Goal: Task Accomplishment & Management: Manage account settings

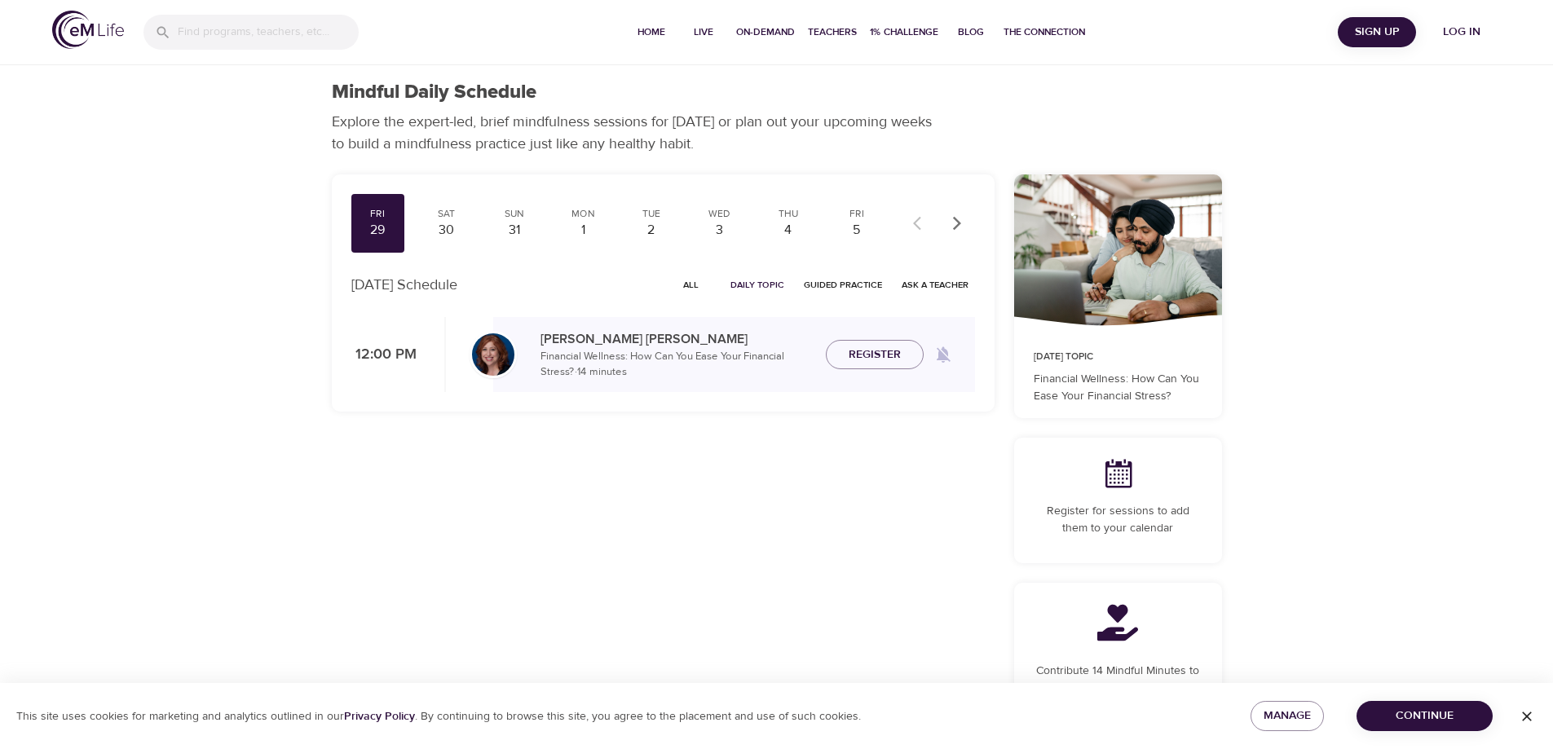
click at [1465, 30] on span "Log in" at bounding box center [1461, 32] width 65 height 20
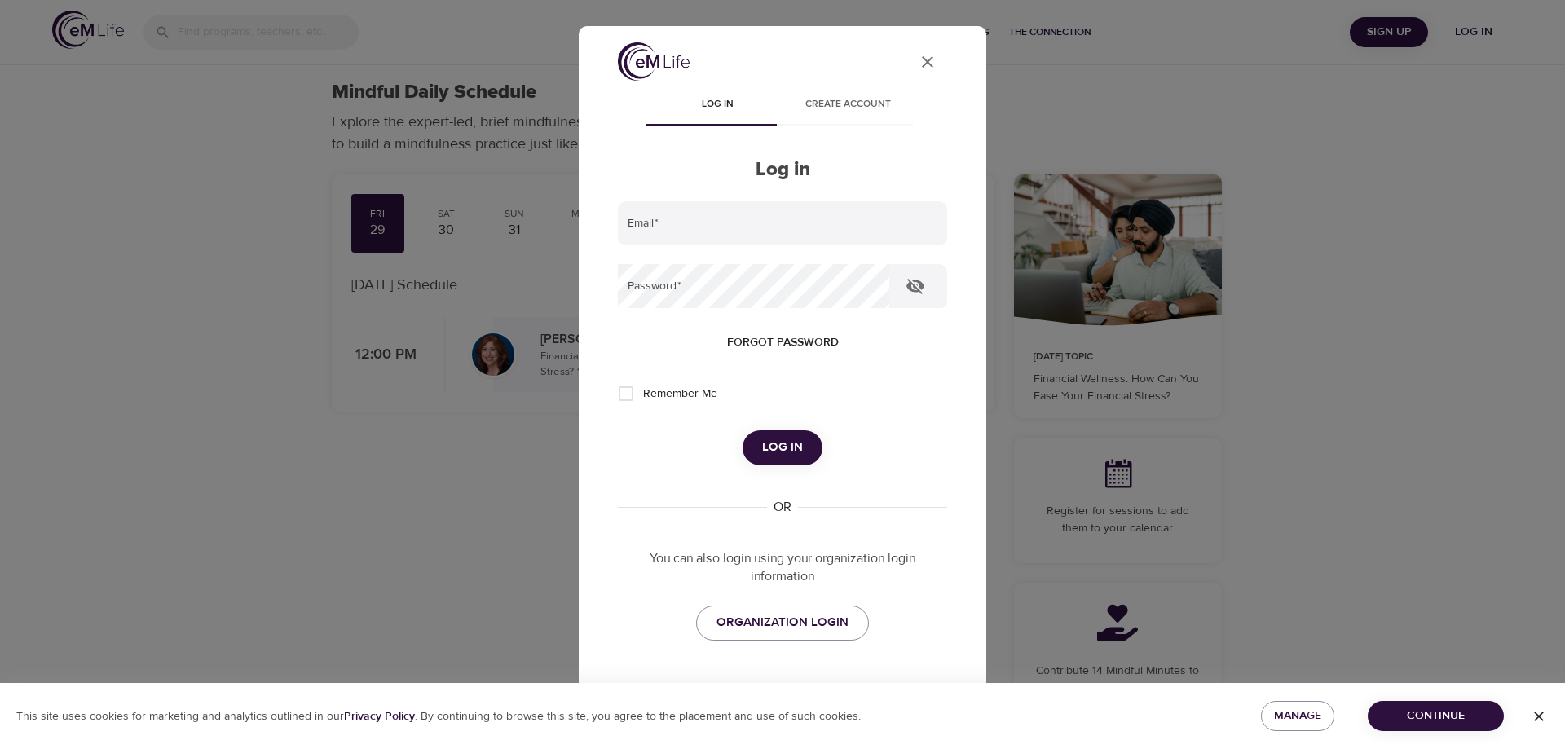
type input "[EMAIL_ADDRESS][DOMAIN_NAME]"
click at [768, 447] on span "Log in" at bounding box center [782, 447] width 41 height 21
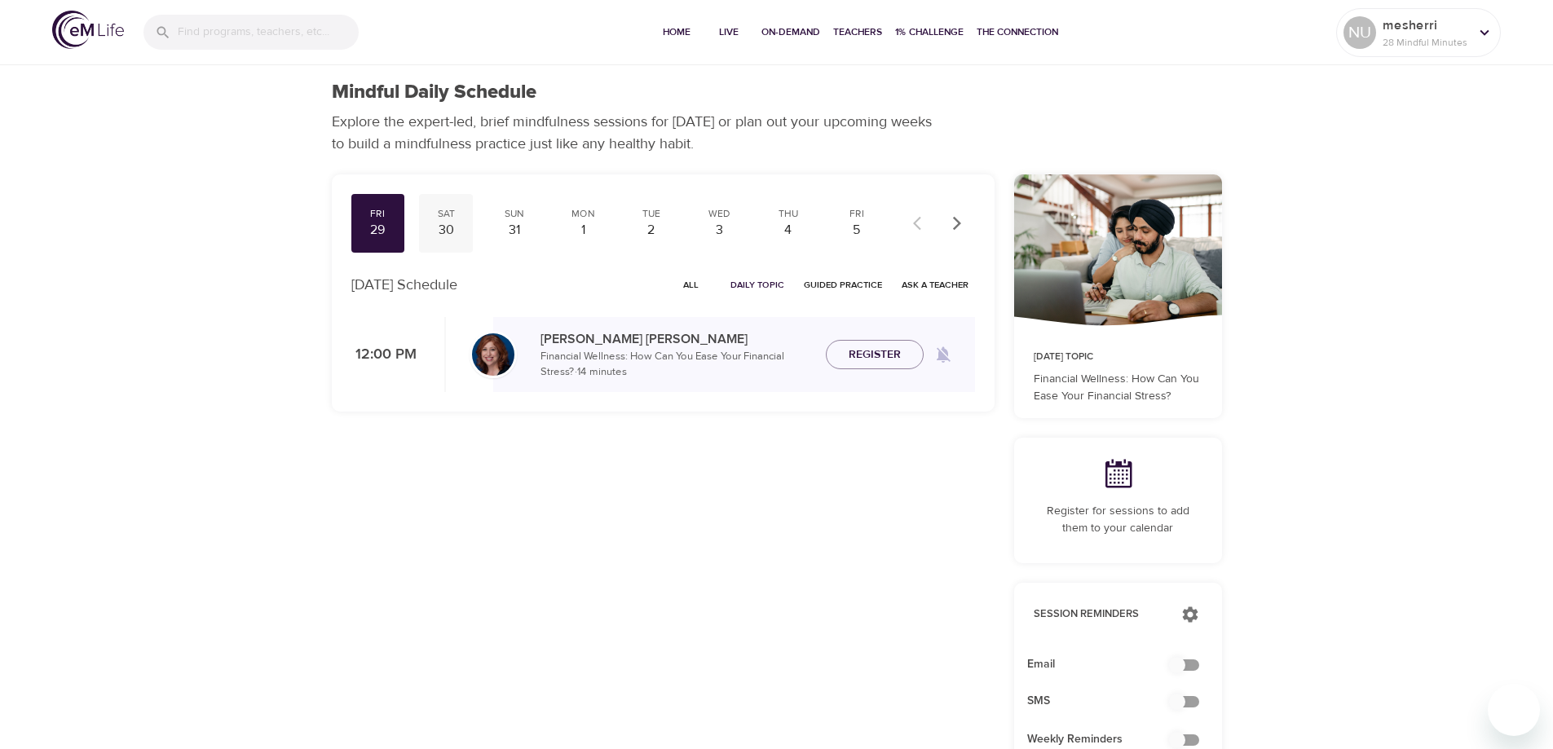
click at [437, 227] on div "30" at bounding box center [445, 230] width 41 height 19
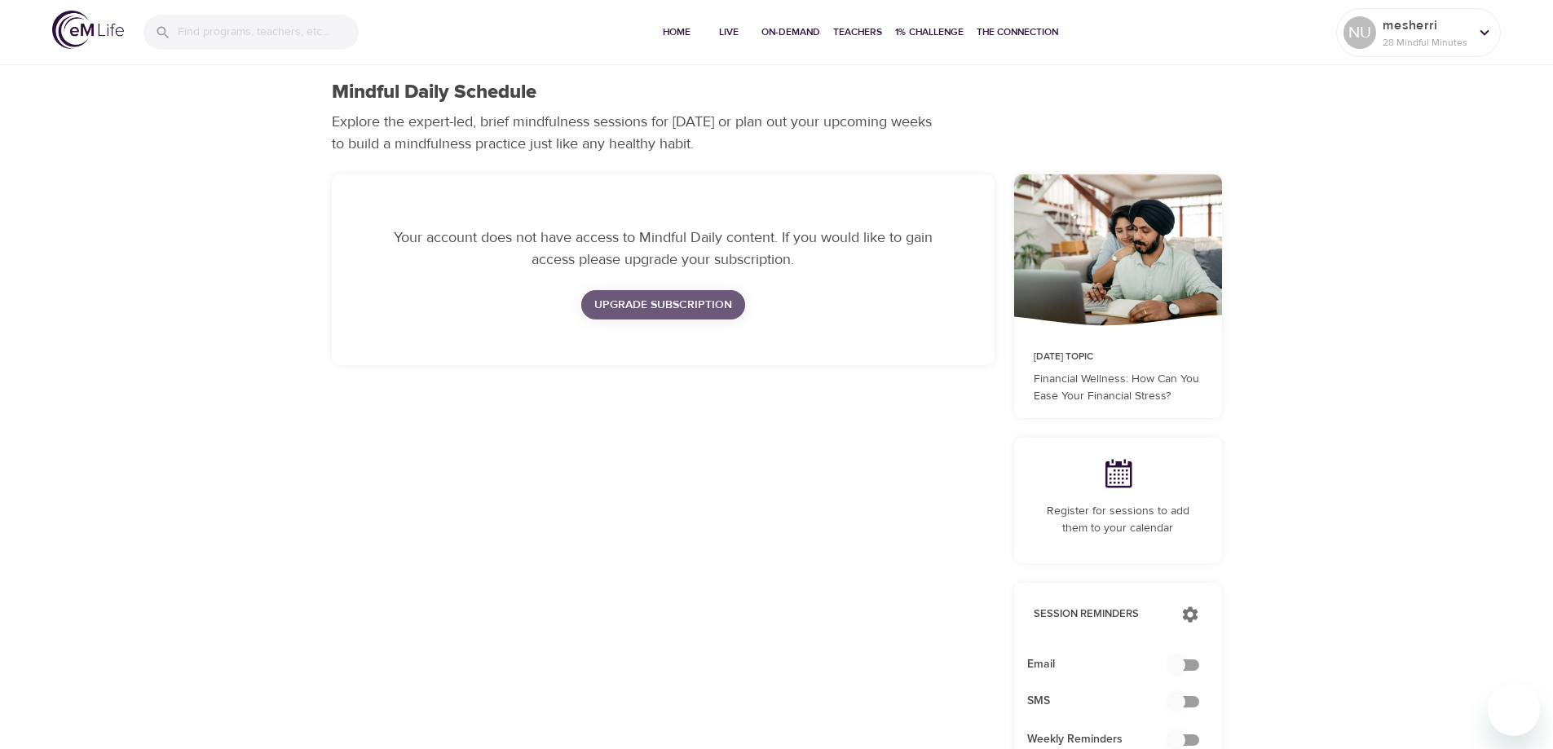
click at [628, 308] on span "Upgrade Subscription" at bounding box center [663, 305] width 138 height 20
